Goal: Information Seeking & Learning: Learn about a topic

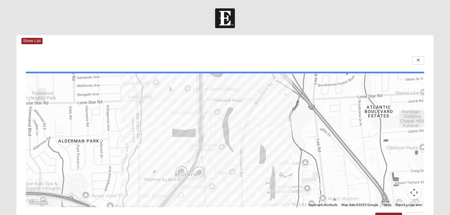
drag, startPoint x: 0, startPoint y: 0, endPoint x: 230, endPoint y: 168, distance: 284.9
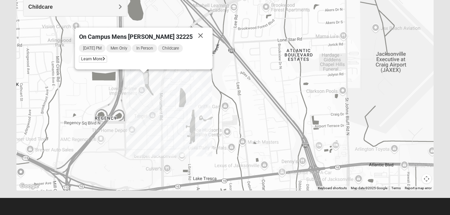
scroll to position [154, 0]
click at [192, 33] on button "Close" at bounding box center [200, 35] width 16 height 16
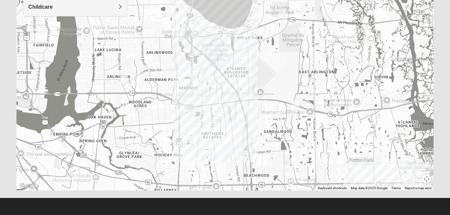
click at [336, 88] on img "Mens Harbeson/Piper 32225" at bounding box center [335, 89] width 8 height 11
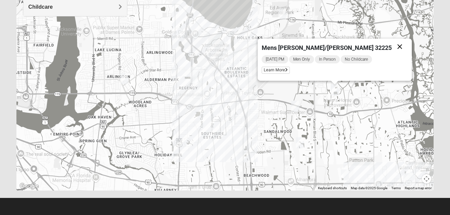
click at [392, 47] on button "Close" at bounding box center [400, 47] width 16 height 16
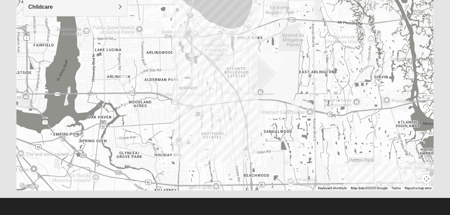
click at [391, 54] on img "Mens Fuller 32225" at bounding box center [389, 55] width 8 height 11
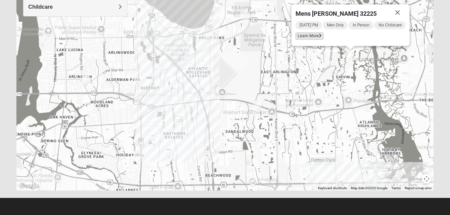
click at [307, 33] on span "Learn More" at bounding box center [309, 36] width 28 height 7
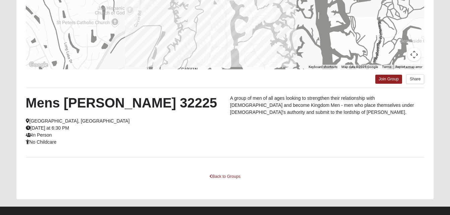
scroll to position [147, 0]
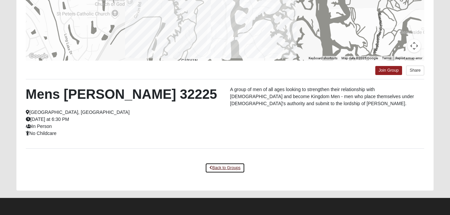
click at [236, 166] on link "Back to Groups" at bounding box center [225, 168] width 40 height 10
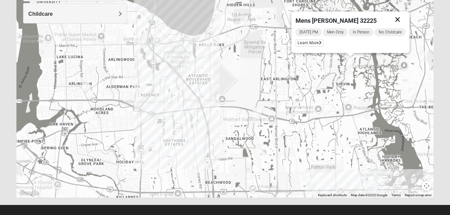
click at [401, 19] on button "Close" at bounding box center [397, 19] width 16 height 16
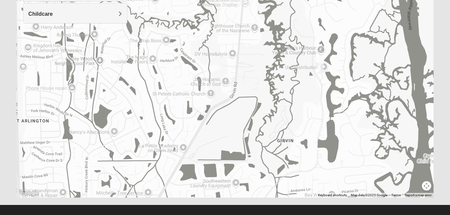
drag, startPoint x: 299, startPoint y: 118, endPoint x: 273, endPoint y: 49, distance: 73.9
click at [273, 49] on div at bounding box center [225, 64] width 418 height 268
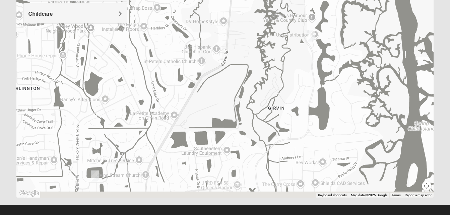
drag, startPoint x: 293, startPoint y: 87, endPoint x: 283, endPoint y: 53, distance: 35.7
click at [283, 53] on div at bounding box center [225, 64] width 418 height 268
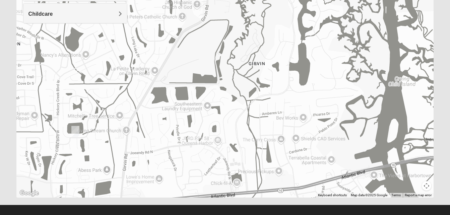
drag, startPoint x: 307, startPoint y: 163, endPoint x: 279, endPoint y: 101, distance: 68.0
click at [279, 101] on div at bounding box center [225, 64] width 418 height 268
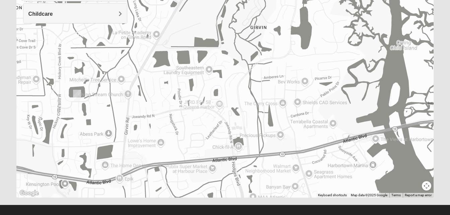
drag, startPoint x: 302, startPoint y: 175, endPoint x: 304, endPoint y: 138, distance: 37.2
click at [304, 138] on div at bounding box center [225, 64] width 418 height 268
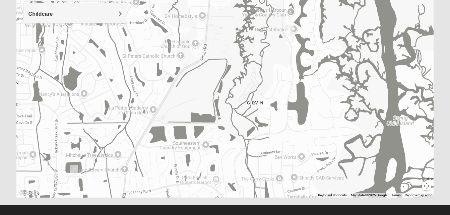
drag, startPoint x: 314, startPoint y: 50, endPoint x: 311, endPoint y: 126, distance: 76.2
click at [311, 126] on div at bounding box center [225, 64] width 418 height 268
click at [291, 33] on img "Mens Fuller 32225" at bounding box center [290, 30] width 8 height 11
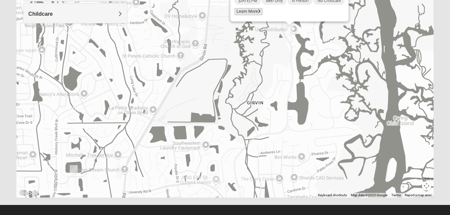
click at [251, 14] on span "Learn More" at bounding box center [248, 11] width 28 height 7
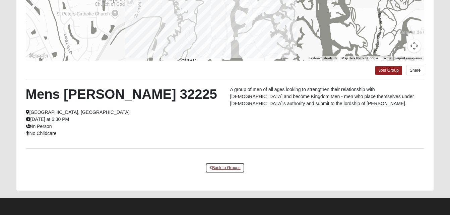
click at [225, 166] on link "Back to Groups" at bounding box center [225, 168] width 40 height 10
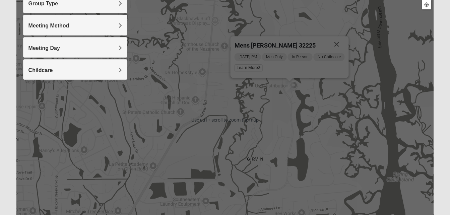
scroll to position [90, 0]
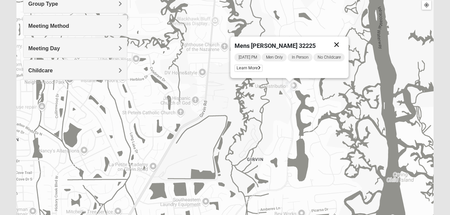
click at [339, 43] on button "Close" at bounding box center [336, 45] width 16 height 16
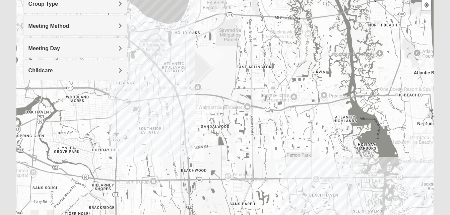
click at [237, 139] on img "Mens Haines 32246" at bounding box center [237, 137] width 8 height 11
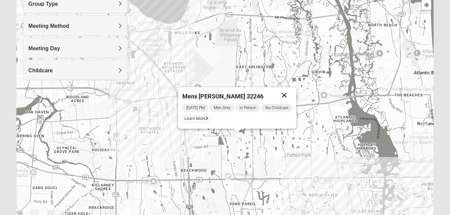
click at [286, 94] on button "Close" at bounding box center [284, 95] width 16 height 16
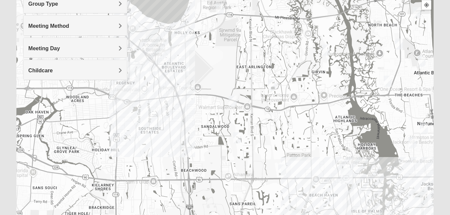
click at [233, 100] on img "Mens Vanning 32224" at bounding box center [233, 101] width 8 height 11
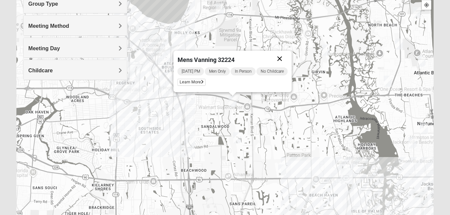
click at [281, 61] on button "Close" at bounding box center [279, 59] width 16 height 16
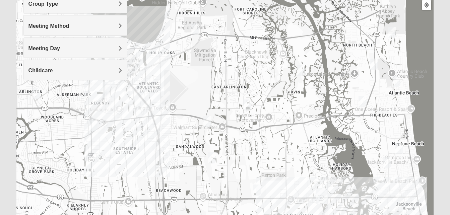
drag, startPoint x: 232, startPoint y: 78, endPoint x: 206, endPoint y: 98, distance: 32.7
click at [206, 98] on div at bounding box center [225, 120] width 418 height 268
click at [375, 62] on img "Mens McCann 32233" at bounding box center [374, 64] width 8 height 11
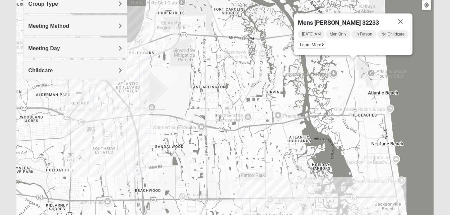
click at [375, 80] on img "Mens Militello 32233" at bounding box center [376, 81] width 8 height 11
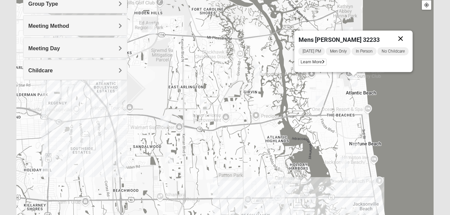
click at [403, 37] on button "Close" at bounding box center [400, 39] width 16 height 16
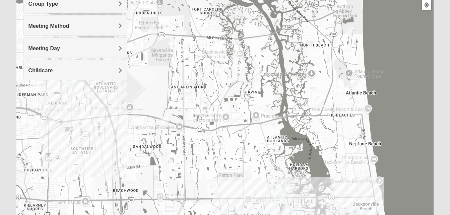
click at [356, 145] on img "Mens Coker 32250" at bounding box center [356, 148] width 8 height 11
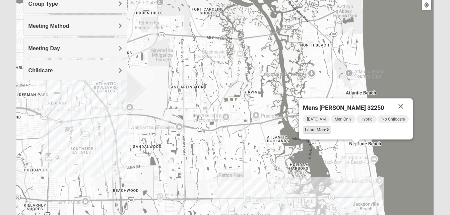
click at [323, 131] on span "Learn More" at bounding box center [317, 130] width 28 height 7
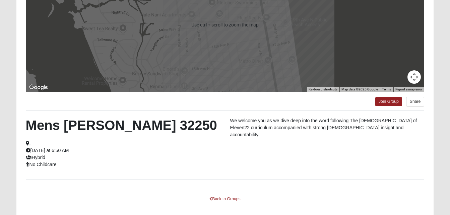
scroll to position [116, 0]
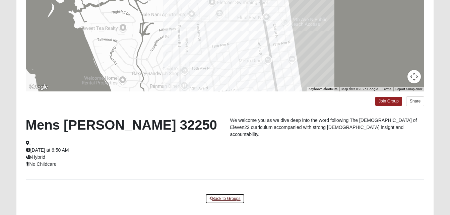
click at [232, 199] on link "Back to Groups" at bounding box center [225, 199] width 40 height 10
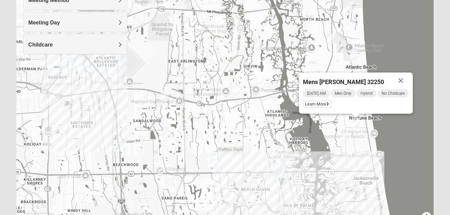
click at [205, 80] on img "Mens Harbeson/Piper 32225" at bounding box center [204, 79] width 8 height 11
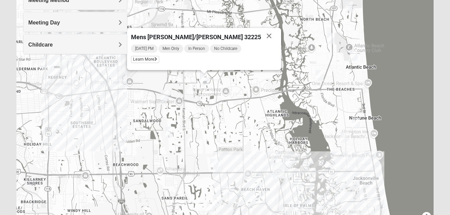
click at [47, 100] on img "Mens Gornoski 32225" at bounding box center [50, 99] width 8 height 11
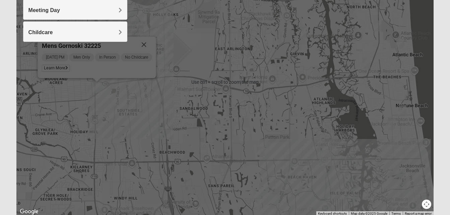
scroll to position [129, 0]
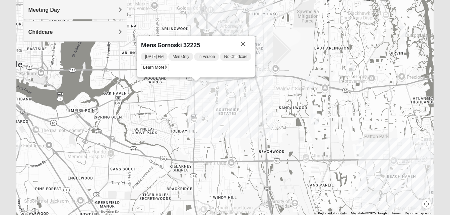
drag, startPoint x: 56, startPoint y: 108, endPoint x: 157, endPoint y: 108, distance: 100.2
click at [157, 108] on div "Mens Gornoski 32225 [DATE] PM Men Only In Person No Childcare Learn More" at bounding box center [225, 82] width 418 height 268
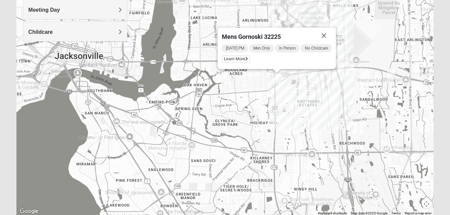
drag, startPoint x: 157, startPoint y: 108, endPoint x: 238, endPoint y: 100, distance: 81.9
click at [238, 100] on div "Mens Gornoski 32225 [DATE] PM Men Only In Person No Childcare Learn More" at bounding box center [225, 82] width 418 height 268
click at [99, 139] on img "Mens Enriquez 32207" at bounding box center [98, 137] width 8 height 11
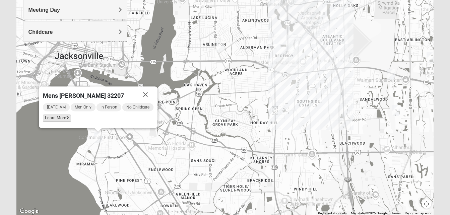
click at [59, 121] on span "Learn More" at bounding box center [57, 118] width 28 height 7
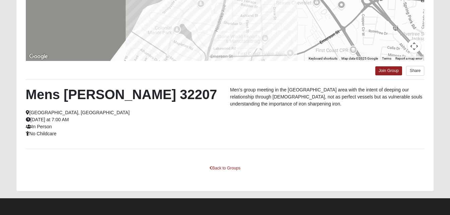
scroll to position [147, 0]
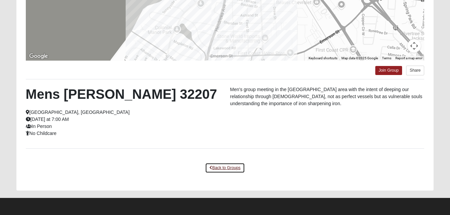
click at [234, 169] on link "Back to Groups" at bounding box center [225, 168] width 40 height 10
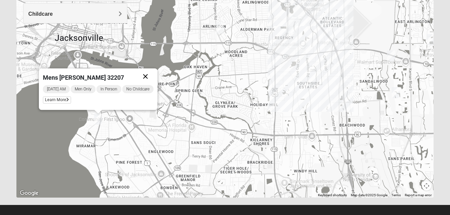
click at [147, 77] on button "Close" at bounding box center [145, 76] width 16 height 16
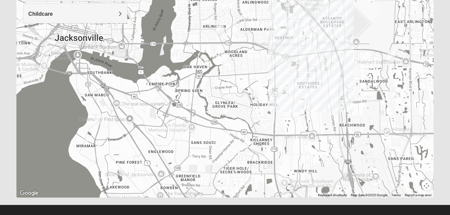
click at [220, 28] on img "Mens Smith/McGhee 32277" at bounding box center [220, 28] width 8 height 11
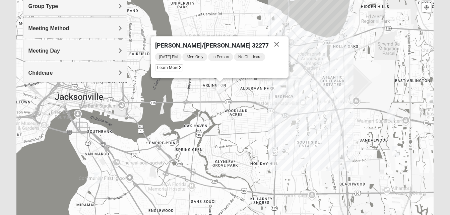
scroll to position [81, 0]
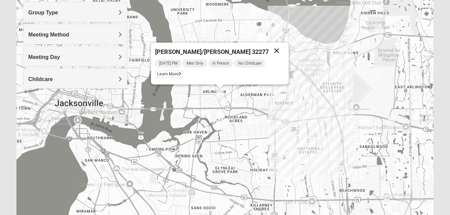
click at [268, 52] on button "Close" at bounding box center [276, 51] width 16 height 16
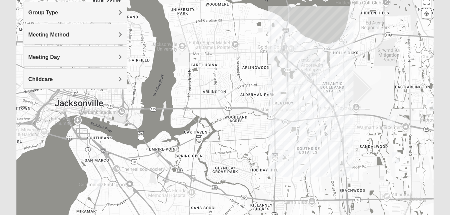
click at [380, 29] on img "Mens Mendonsa 32225" at bounding box center [378, 28] width 8 height 11
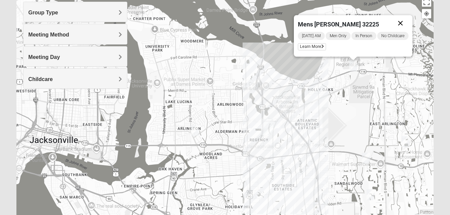
click at [402, 23] on button "Close" at bounding box center [400, 23] width 16 height 16
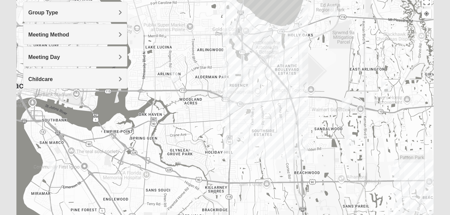
drag, startPoint x: 290, startPoint y: 176, endPoint x: 269, endPoint y: 118, distance: 61.9
click at [269, 118] on div at bounding box center [225, 129] width 418 height 268
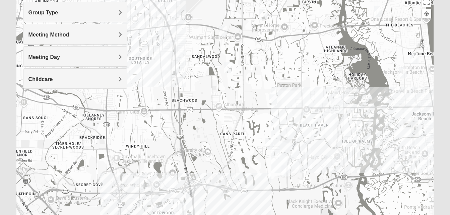
drag, startPoint x: 329, startPoint y: 147, endPoint x: 198, endPoint y: 68, distance: 153.1
click at [198, 68] on div at bounding box center [225, 129] width 418 height 268
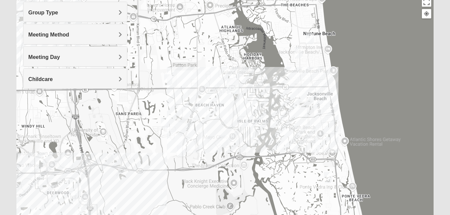
drag, startPoint x: 325, startPoint y: 125, endPoint x: 223, endPoint y: 109, distance: 104.1
click at [223, 109] on div at bounding box center [225, 129] width 418 height 268
click at [299, 50] on img "Mens Crytzer/Siemion 32250" at bounding box center [299, 52] width 8 height 11
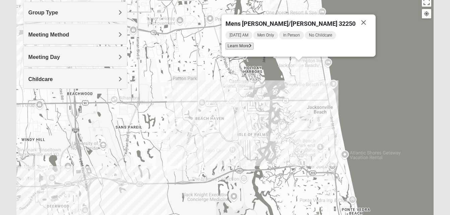
click at [252, 46] on span "Learn More" at bounding box center [240, 46] width 28 height 7
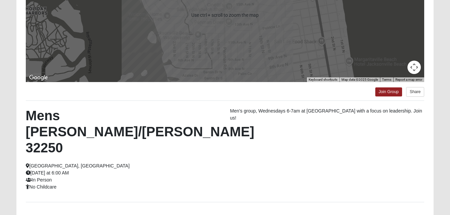
scroll to position [147, 0]
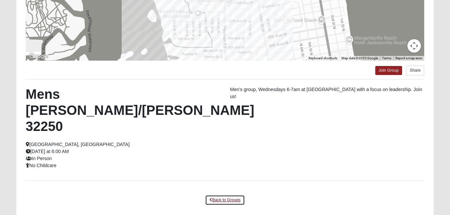
click at [217, 195] on link "Back to Groups" at bounding box center [225, 200] width 40 height 10
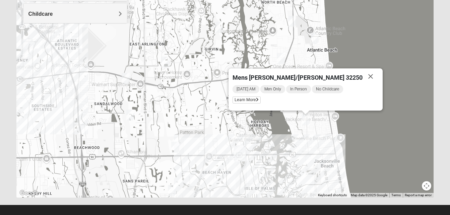
drag, startPoint x: 302, startPoint y: 107, endPoint x: 309, endPoint y: 227, distance: 120.2
click at [363, 78] on button "Close" at bounding box center [371, 76] width 16 height 16
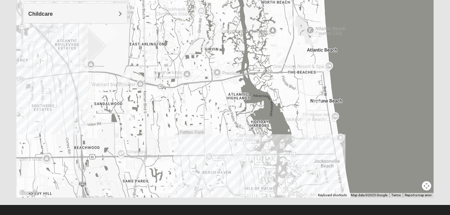
click at [317, 106] on img "Mens Coker 32250" at bounding box center [317, 106] width 8 height 11
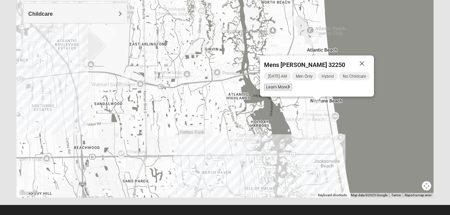
click at [284, 87] on span "Learn More" at bounding box center [278, 87] width 28 height 7
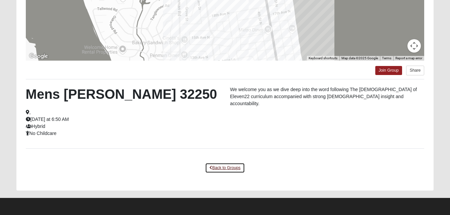
click at [223, 168] on link "Back to Groups" at bounding box center [225, 168] width 40 height 10
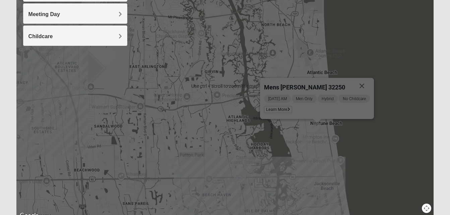
scroll to position [115, 0]
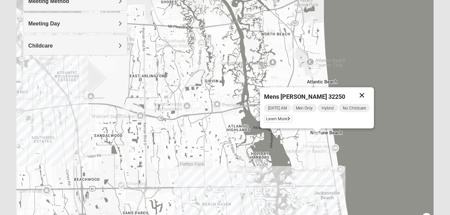
click at [363, 96] on button "Close" at bounding box center [362, 95] width 16 height 16
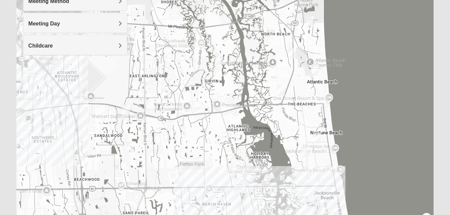
click at [314, 70] on img "Mens Militello 32233" at bounding box center [315, 70] width 8 height 11
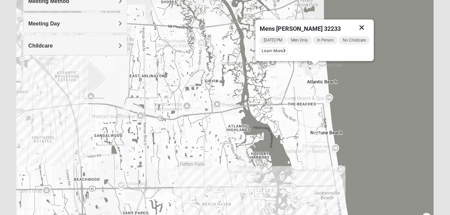
click at [366, 28] on button "Close" at bounding box center [362, 27] width 16 height 16
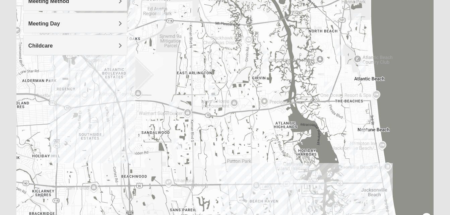
drag, startPoint x: 227, startPoint y: 113, endPoint x: 274, endPoint y: 109, distance: 47.4
click at [274, 109] on div at bounding box center [225, 95] width 418 height 268
click at [79, 81] on img "Arlington" at bounding box center [74, 76] width 12 height 16
click at [77, 85] on div "To navigate, press the arrow keys. [GEOGRAPHIC_DATA][STREET_ADDRESS]" at bounding box center [225, 95] width 418 height 268
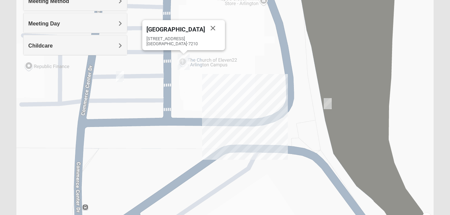
click at [120, 79] on img "Mens Barringer/Will 32225" at bounding box center [120, 76] width 8 height 11
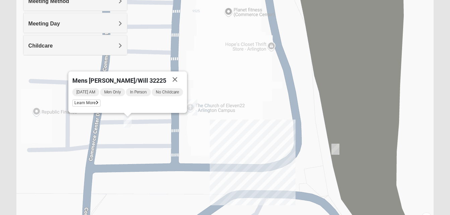
drag, startPoint x: 122, startPoint y: 98, endPoint x: 130, endPoint y: 145, distance: 48.3
click at [130, 145] on div "Mens [PERSON_NAME]/Will 32225 [DATE] AM Men Only In Person No Childcare Learn M…" at bounding box center [225, 95] width 418 height 268
click at [80, 102] on span "Learn More" at bounding box center [86, 103] width 28 height 7
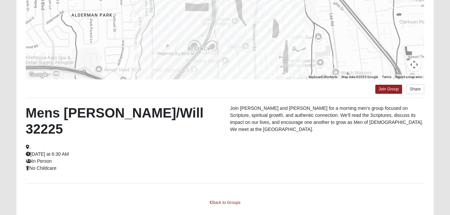
scroll to position [135, 0]
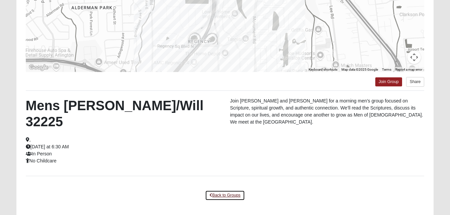
click at [217, 190] on link "Back to Groups" at bounding box center [225, 195] width 40 height 10
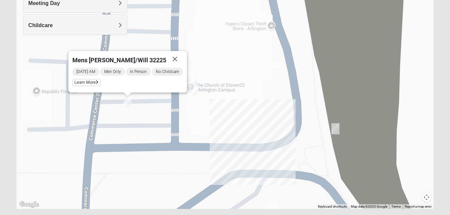
click at [337, 129] on img "On Campus Mens Harrison 32225" at bounding box center [335, 128] width 8 height 11
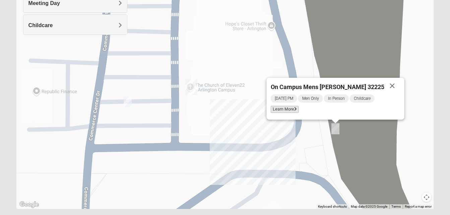
click at [299, 112] on span "Learn More" at bounding box center [284, 109] width 28 height 7
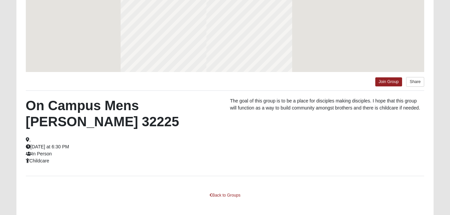
scroll to position [106, 0]
